Goal: Find specific fact: Find specific fact

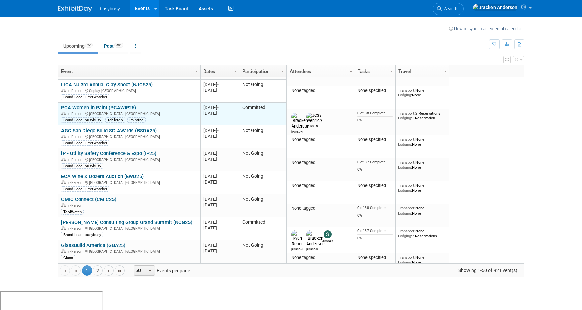
click at [109, 108] on link "PCA Women in Paint (PCAWIP25)" at bounding box center [98, 108] width 75 height 6
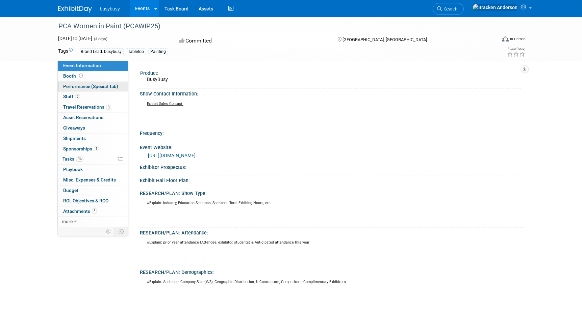
click at [78, 87] on span "Performance (Special Tab)" at bounding box center [90, 86] width 55 height 5
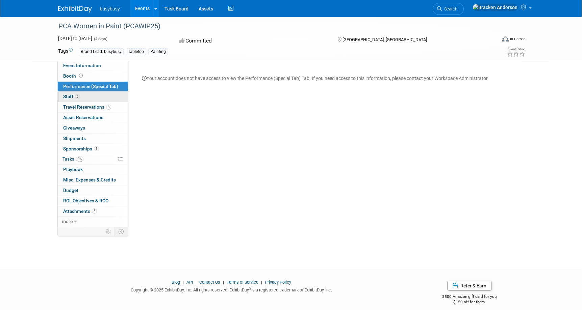
click at [71, 95] on span "Staff 2" at bounding box center [71, 96] width 17 height 5
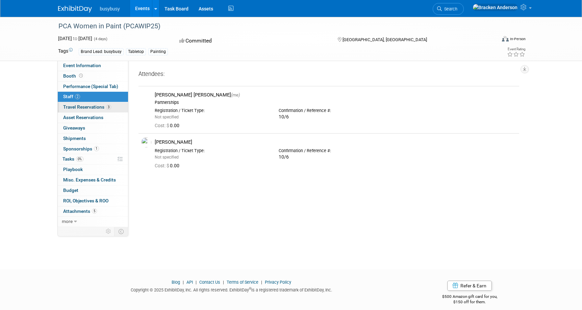
click at [83, 111] on link "3 Travel Reservations 3" at bounding box center [93, 107] width 70 height 10
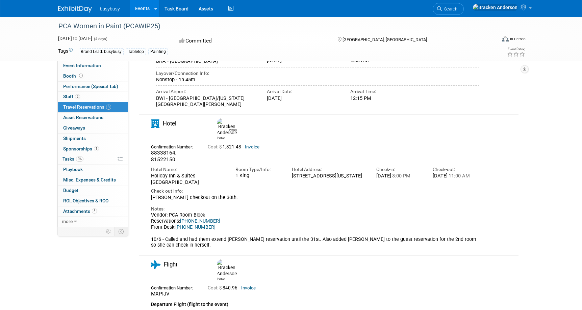
scroll to position [200, 0]
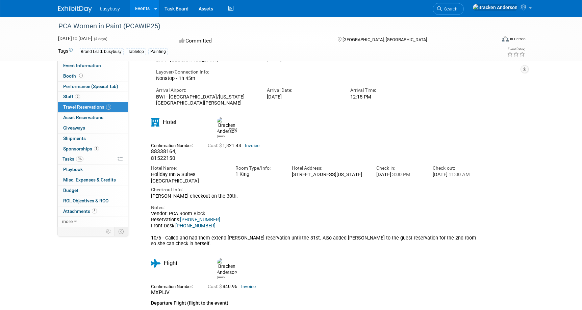
drag, startPoint x: 85, startPoint y: 116, endPoint x: 6, endPoint y: 252, distance: 157.1
drag, startPoint x: 348, startPoint y: 175, endPoint x: 292, endPoint y: 166, distance: 56.1
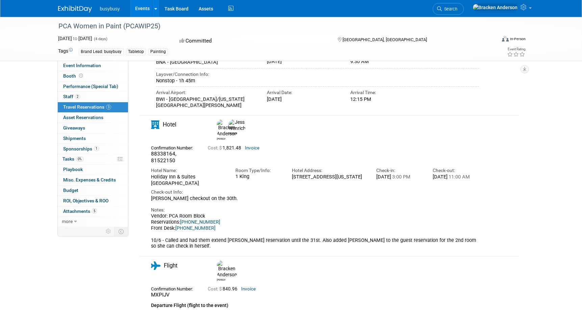
click at [292, 174] on div "415 4th Avenue South, Nashville, Tennessee, United States" at bounding box center [329, 177] width 74 height 6
copy div "415 4th Avenue South, Nashville, Tennessee, United States"
